Goal: Obtain resource: Download file/media

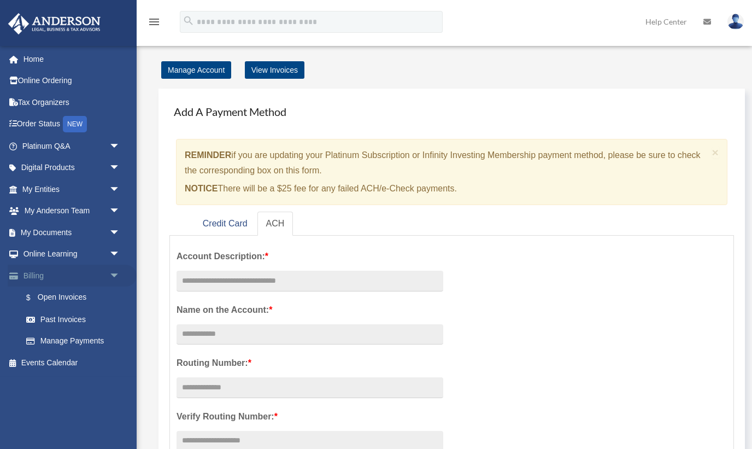
click at [113, 274] on span "arrow_drop_down" at bounding box center [120, 276] width 22 height 22
click at [113, 274] on span "arrow_drop_up" at bounding box center [120, 276] width 22 height 22
click at [113, 274] on span "arrow_drop_down" at bounding box center [120, 276] width 22 height 22
click at [113, 230] on span "arrow_drop_down" at bounding box center [120, 232] width 22 height 22
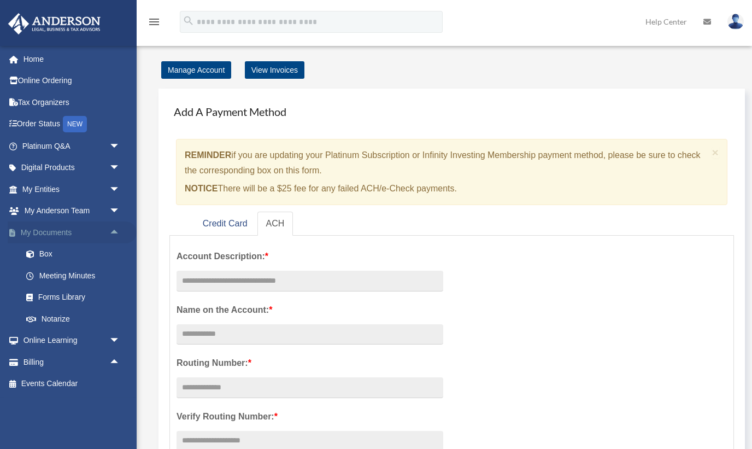
click at [113, 230] on span "arrow_drop_up" at bounding box center [120, 232] width 22 height 22
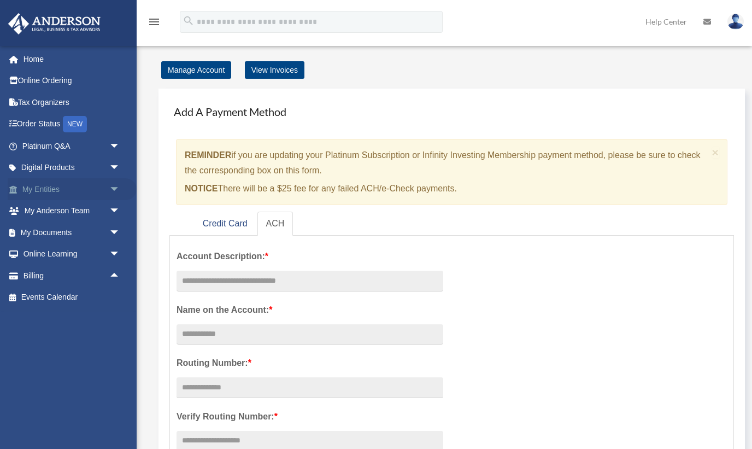
click at [115, 184] on span "arrow_drop_down" at bounding box center [120, 189] width 22 height 22
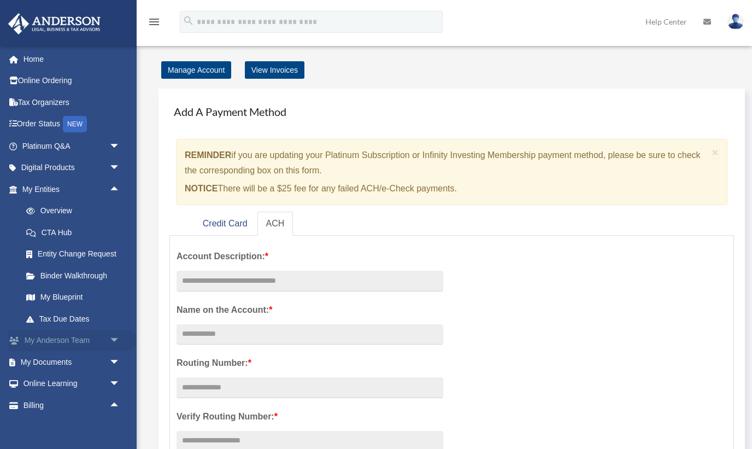
click at [118, 339] on span "arrow_drop_down" at bounding box center [120, 341] width 22 height 22
click at [118, 339] on span "arrow_drop_up" at bounding box center [120, 341] width 22 height 22
click at [118, 339] on span "arrow_drop_down" at bounding box center [120, 341] width 22 height 22
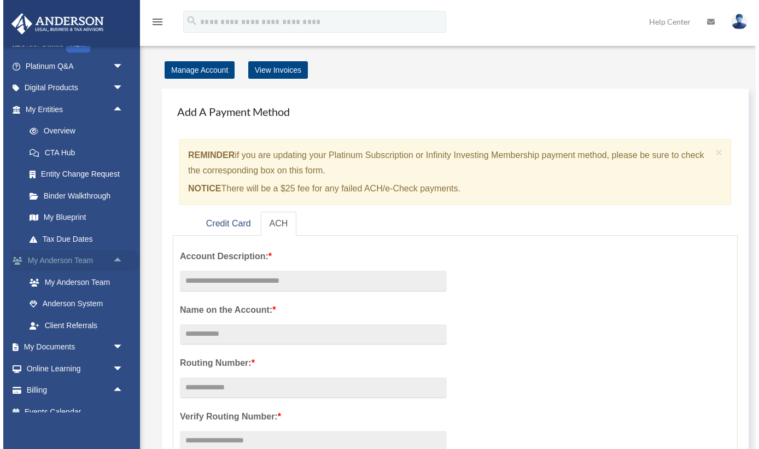
scroll to position [86, 0]
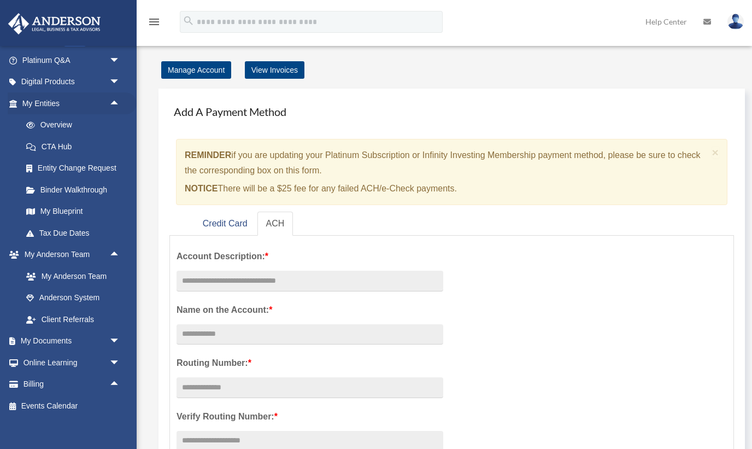
drag, startPoint x: 556, startPoint y: 28, endPoint x: 3, endPoint y: 181, distance: 573.9
click at [3, 181] on li "My Entities arrow_drop_up Overview CTA Hub Entity Change Request Binder Walkthr…" at bounding box center [68, 167] width 137 height 151
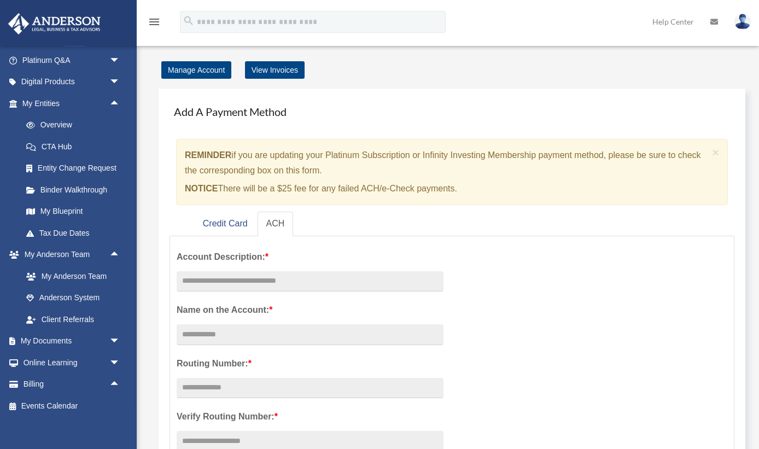
click at [498, 80] on div "Add A Payment Method × REMINDER if you are updating your Platinum Subscription …" at bounding box center [468, 375] width 640 height 595
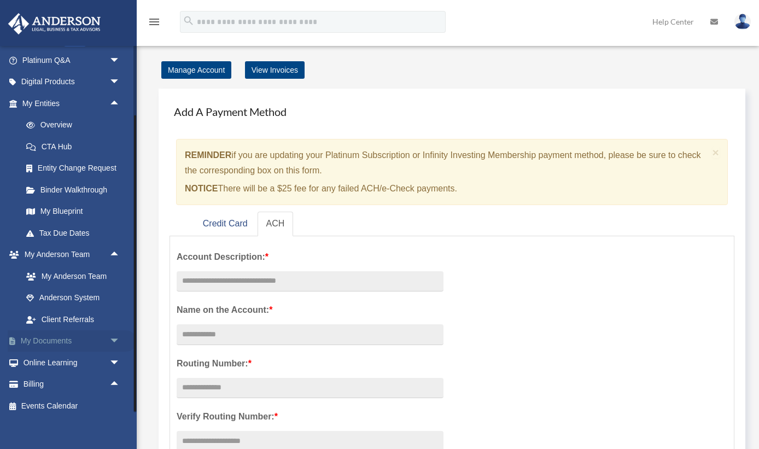
click at [118, 330] on span "arrow_drop_down" at bounding box center [120, 341] width 22 height 22
click at [49, 360] on link "Box" at bounding box center [75, 363] width 121 height 22
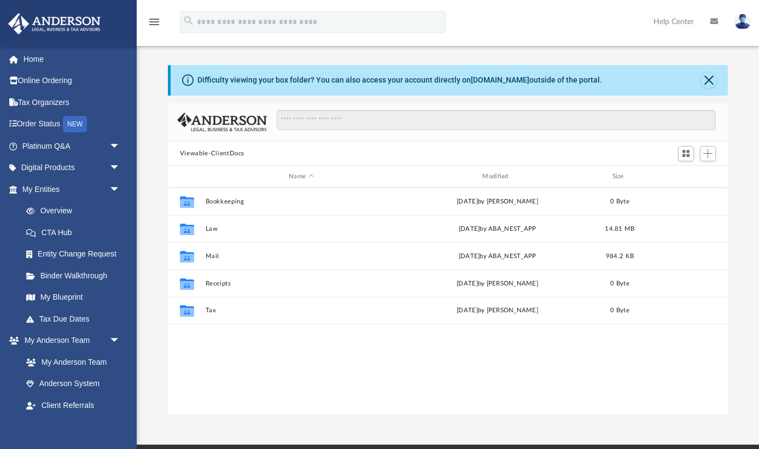
scroll to position [249, 560]
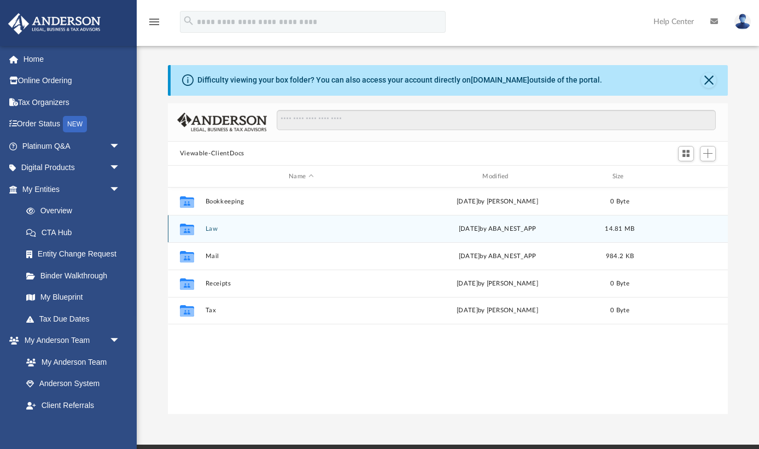
click at [213, 232] on button "Law" at bounding box center [300, 228] width 191 height 7
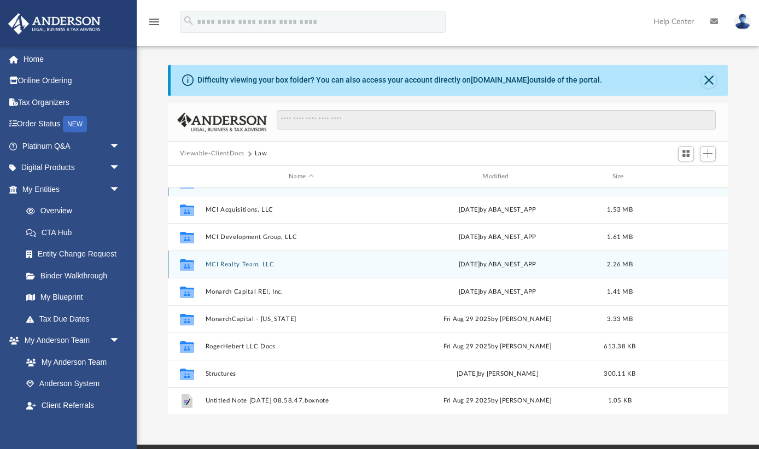
scroll to position [19, 0]
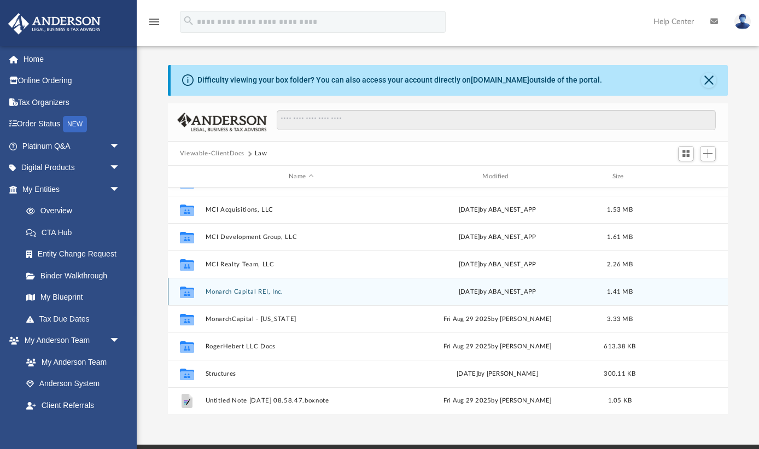
click at [247, 291] on button "Monarch Capital REI, Inc." at bounding box center [300, 291] width 191 height 7
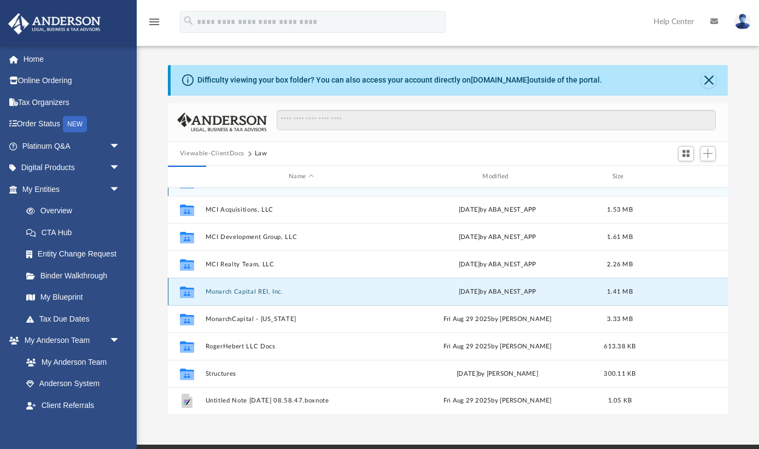
scroll to position [0, 0]
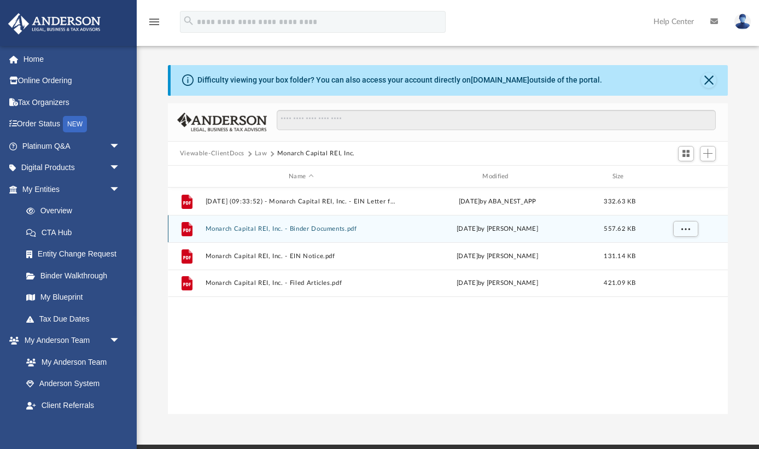
click at [314, 227] on button "Monarch Capital REI, Inc. - Binder Documents.pdf" at bounding box center [300, 228] width 191 height 7
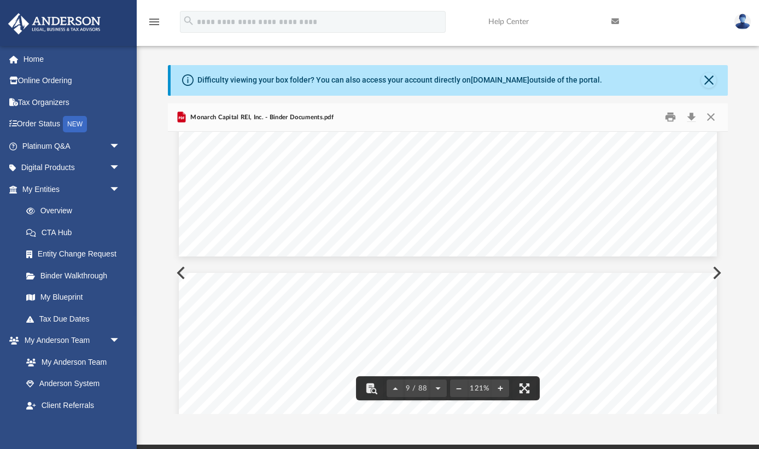
scroll to position [6293, 0]
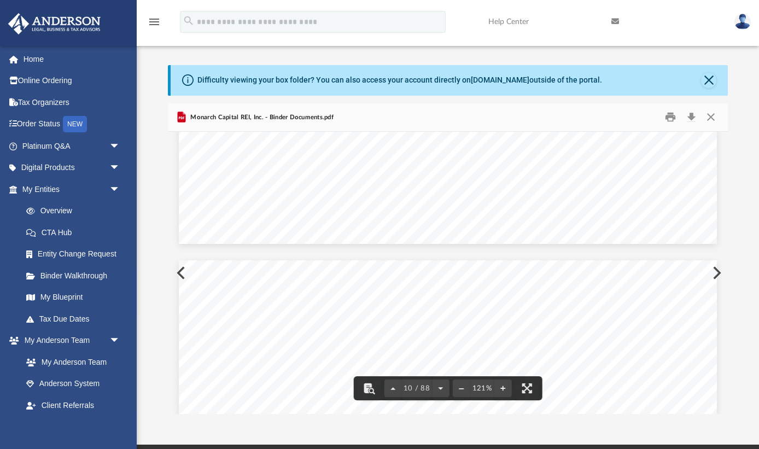
drag, startPoint x: 725, startPoint y: 167, endPoint x: 725, endPoint y: 178, distance: 11.5
drag, startPoint x: 724, startPoint y: 166, endPoint x: 731, endPoint y: 210, distance: 44.8
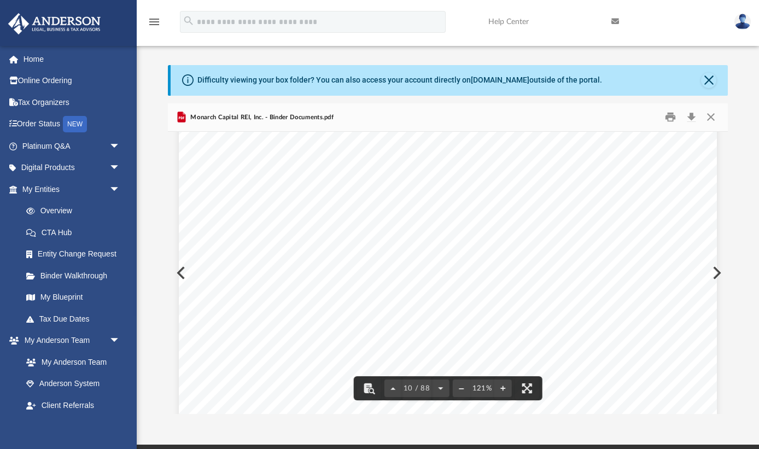
click at [731, 210] on div "Difficulty viewing your box folder? You can also access your account directly o…" at bounding box center [448, 239] width 622 height 349
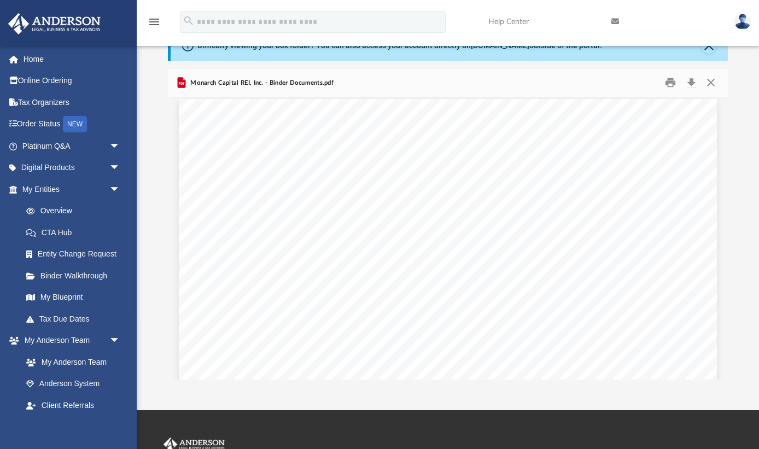
scroll to position [48462, 0]
